Goal: Transaction & Acquisition: Purchase product/service

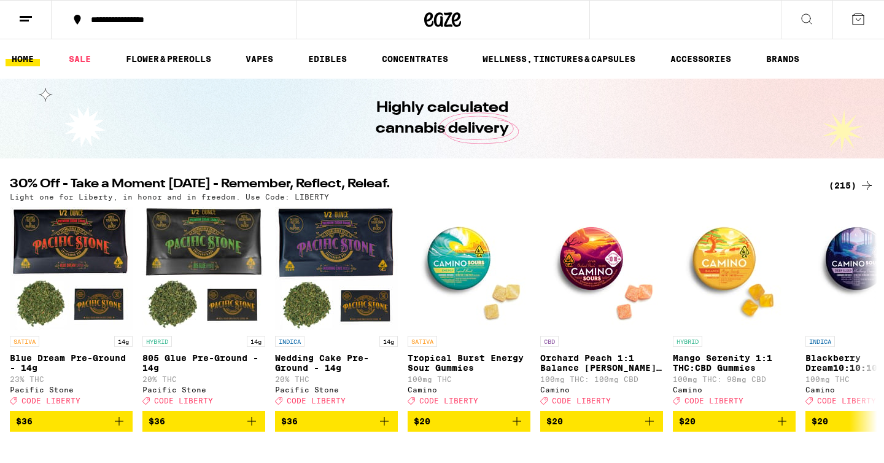
click at [862, 18] on icon at bounding box center [858, 19] width 15 height 15
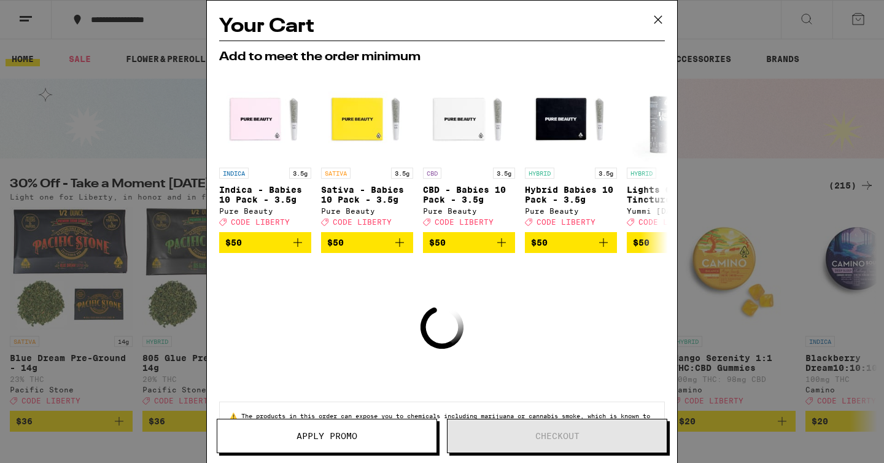
click at [658, 19] on icon at bounding box center [658, 19] width 18 height 18
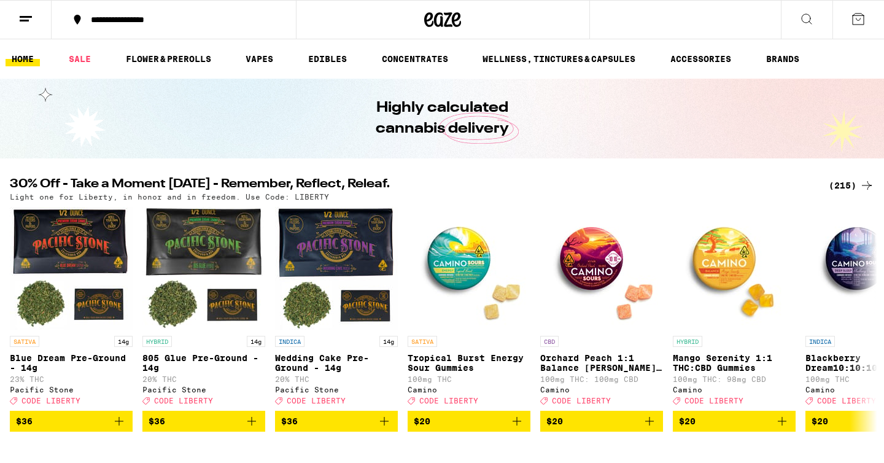
click at [28, 21] on icon at bounding box center [25, 19] width 15 height 15
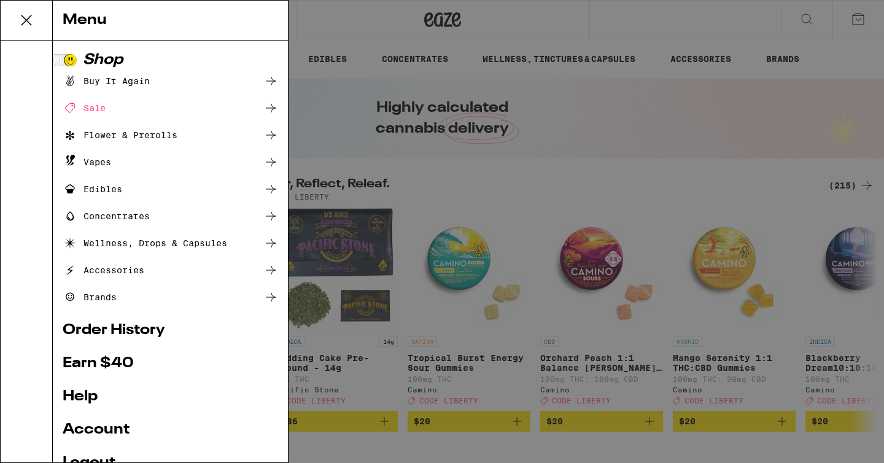
click at [130, 78] on div "Buy It Again" at bounding box center [106, 81] width 87 height 15
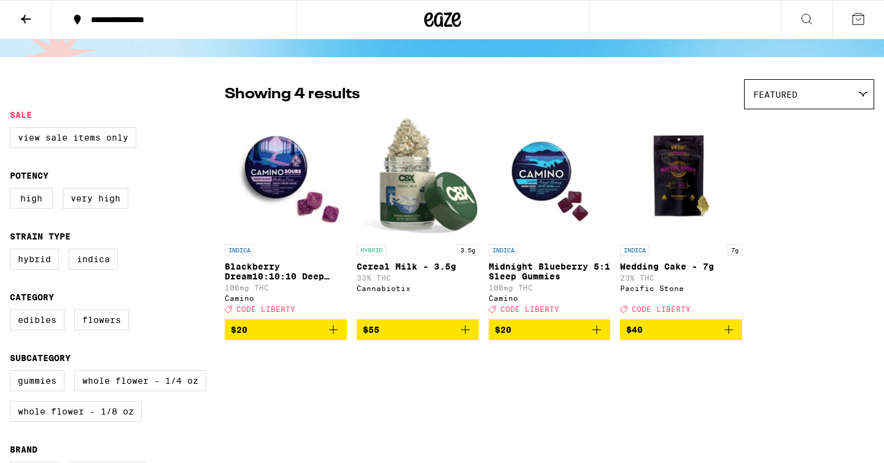
scroll to position [80, 0]
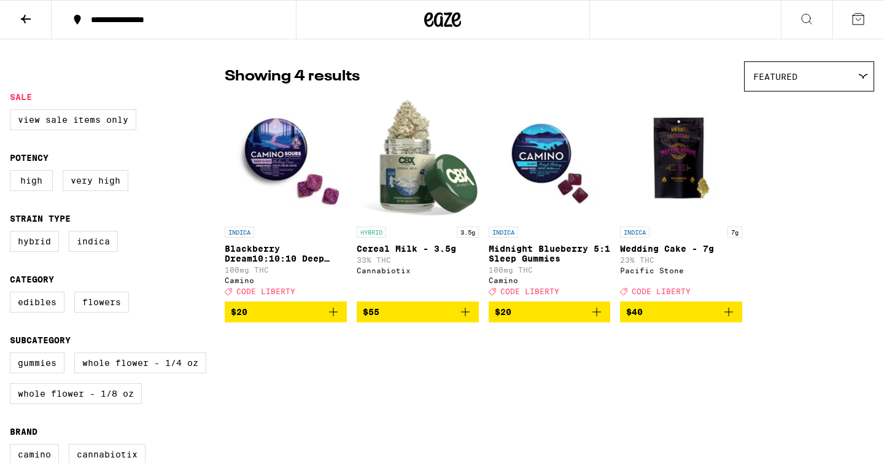
click at [319, 319] on span "$20" at bounding box center [286, 312] width 110 height 15
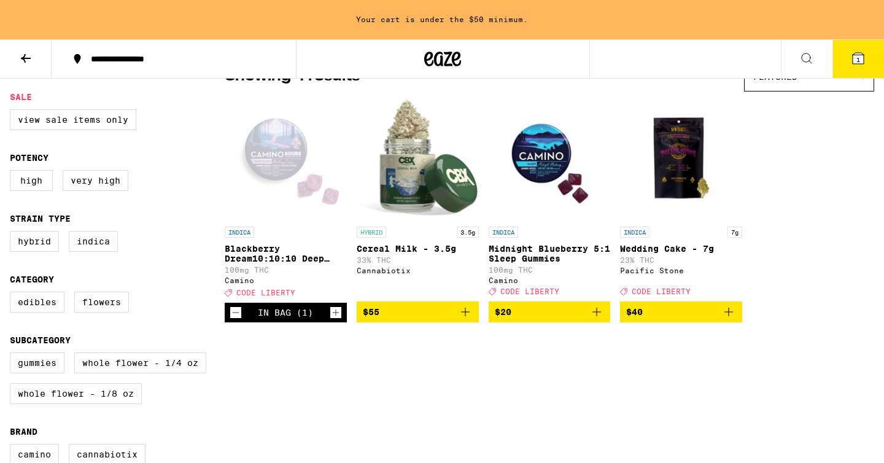
click at [336, 320] on icon "Increment" at bounding box center [335, 312] width 11 height 15
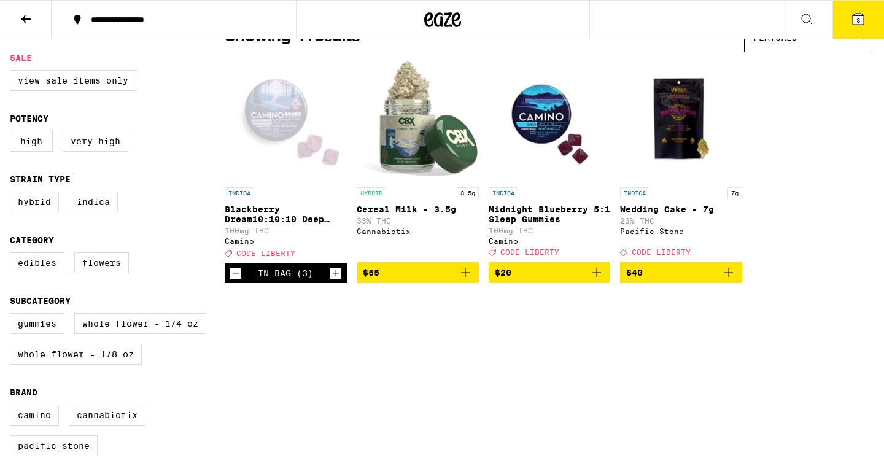
scroll to position [80, 0]
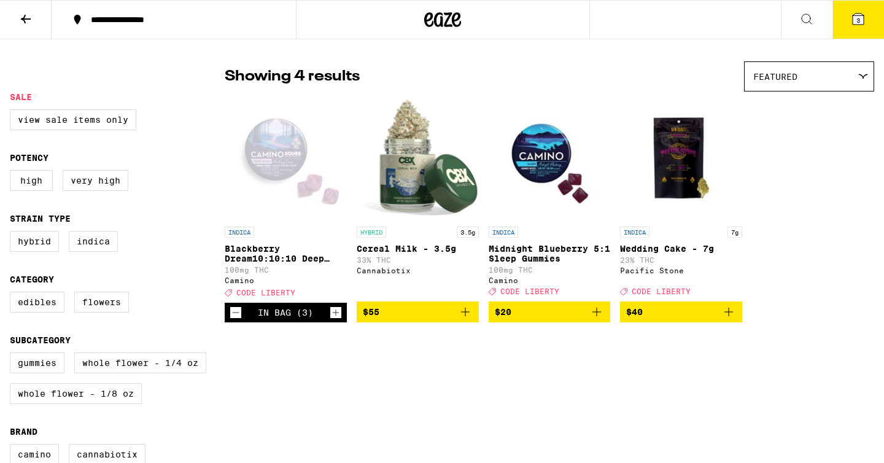
click at [336, 320] on icon "Increment" at bounding box center [335, 312] width 11 height 15
click at [392, 319] on span "$55" at bounding box center [418, 312] width 110 height 15
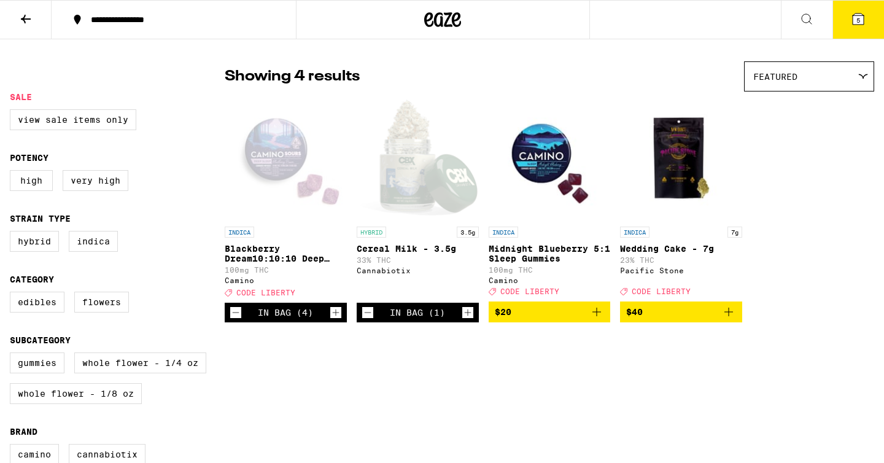
click at [858, 15] on icon at bounding box center [858, 19] width 11 height 11
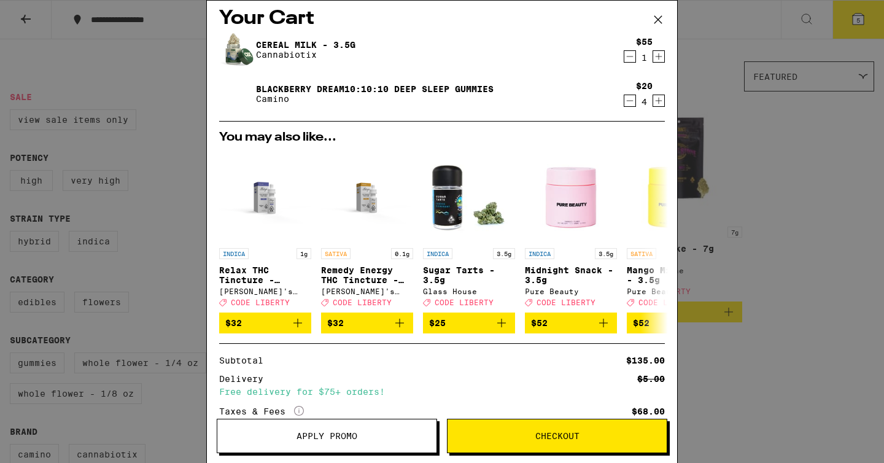
scroll to position [103, 0]
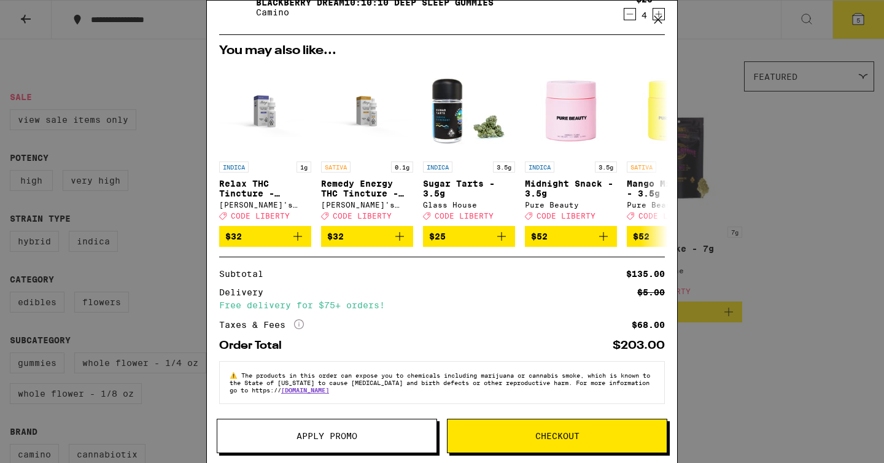
click at [560, 440] on span "Checkout" at bounding box center [558, 436] width 44 height 9
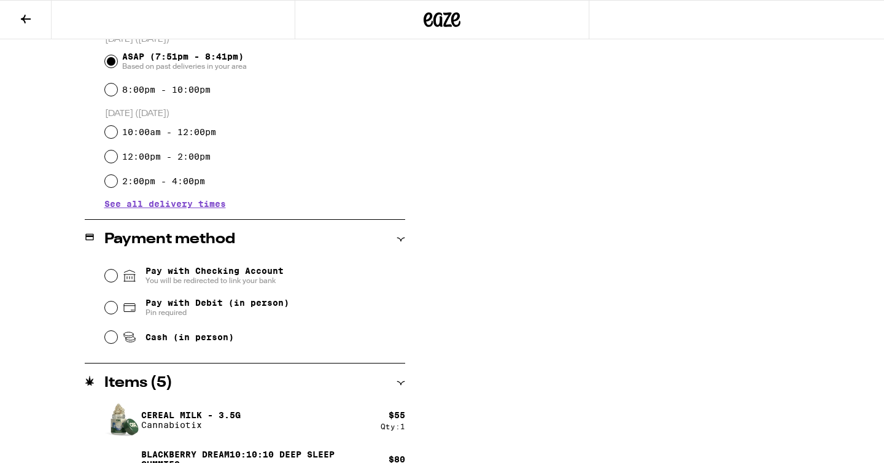
scroll to position [378, 0]
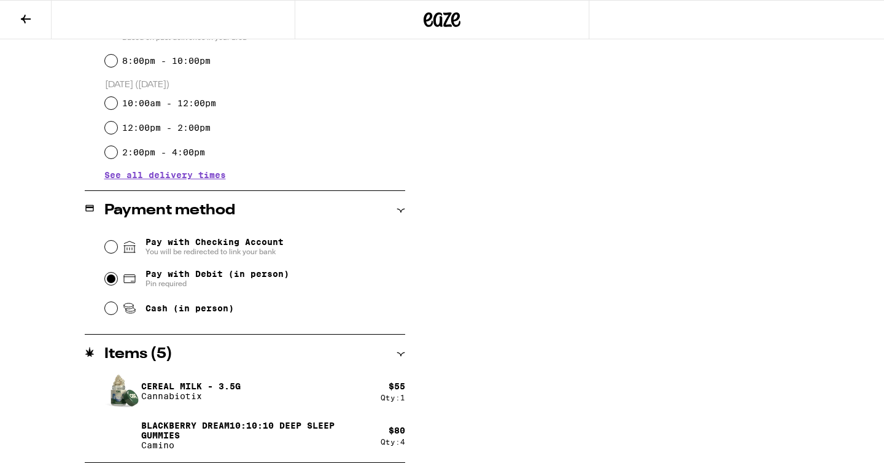
click at [111, 278] on input "Pay with Debit (in person) Pin required" at bounding box center [111, 279] width 12 height 12
radio input "true"
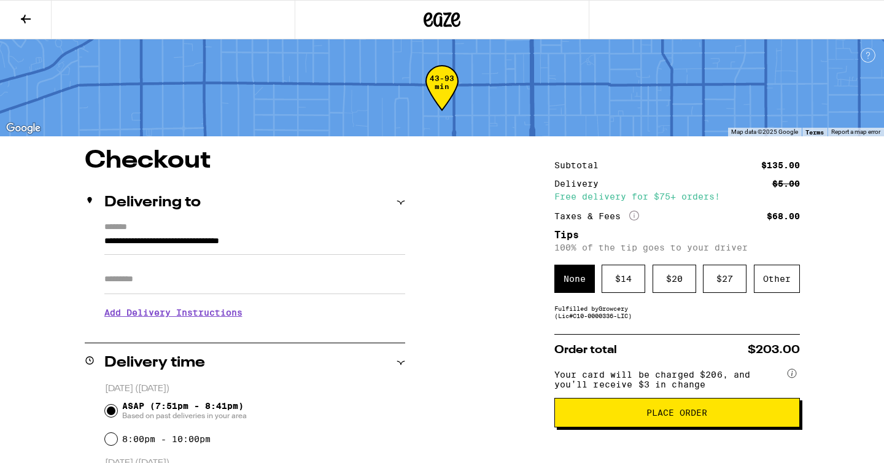
scroll to position [81, 0]
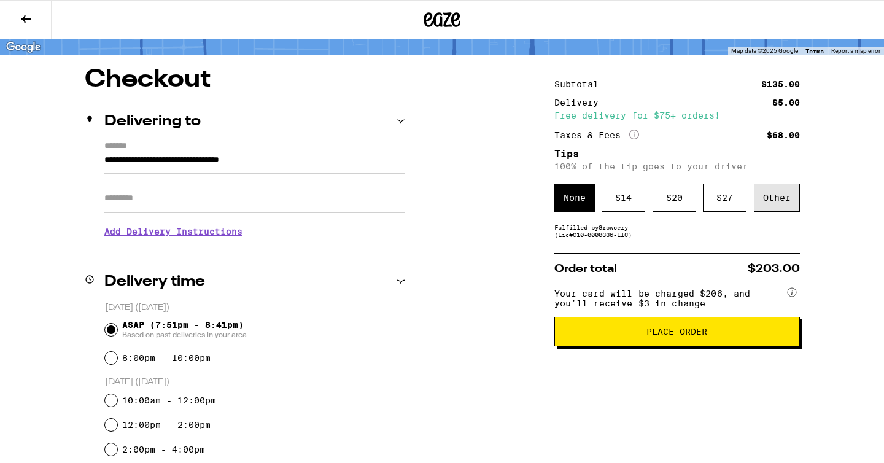
click at [781, 212] on div "Other" at bounding box center [777, 198] width 46 height 28
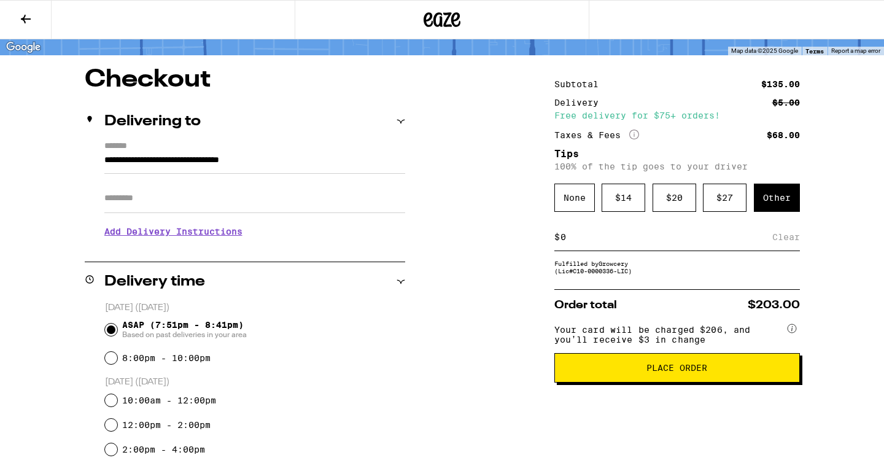
type input "5"
click at [574, 187] on div "None" at bounding box center [575, 198] width 41 height 28
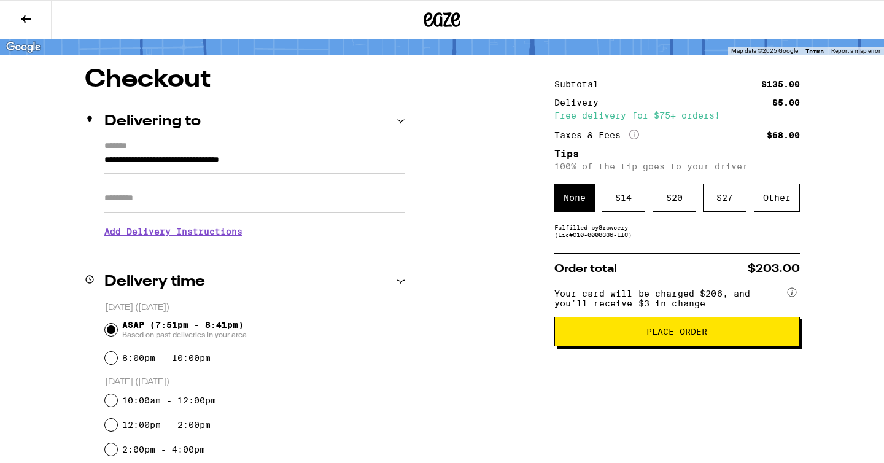
scroll to position [80, 0]
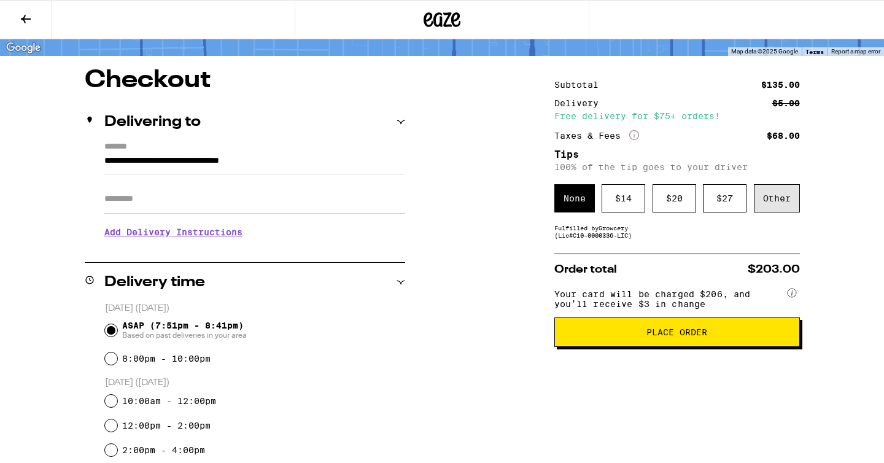
click at [797, 201] on div "Other" at bounding box center [777, 198] width 46 height 28
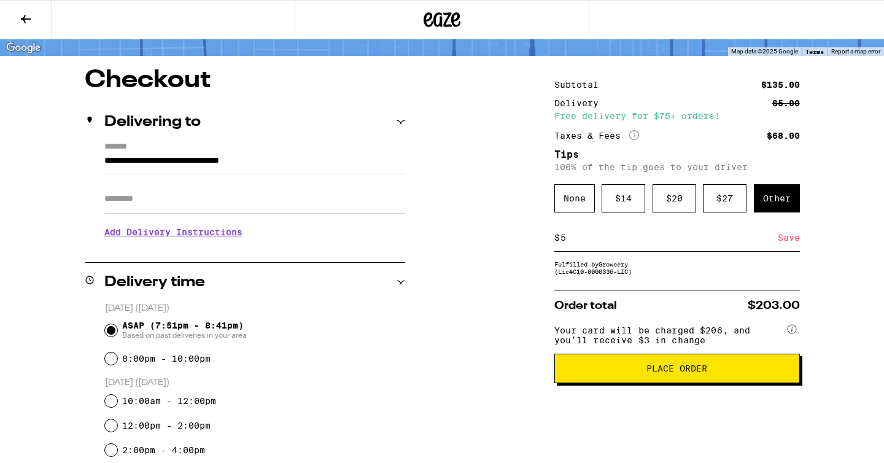
type input "5"
click at [591, 370] on button "Place Order" at bounding box center [678, 368] width 246 height 29
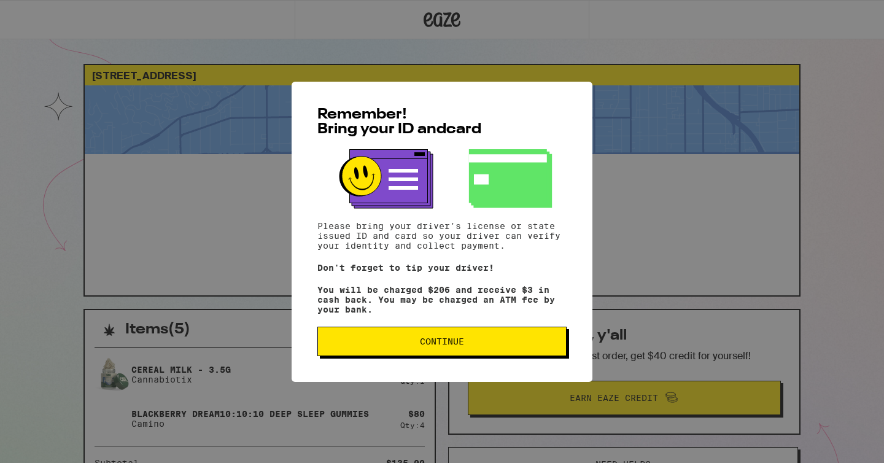
click at [493, 345] on span "Continue" at bounding box center [442, 341] width 228 height 9
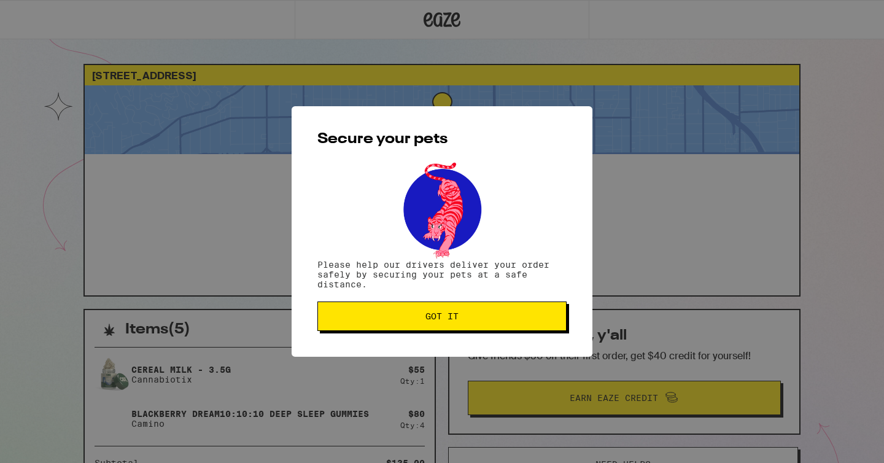
click at [490, 314] on span "Got it" at bounding box center [442, 316] width 228 height 9
